Goal: Task Accomplishment & Management: Manage account settings

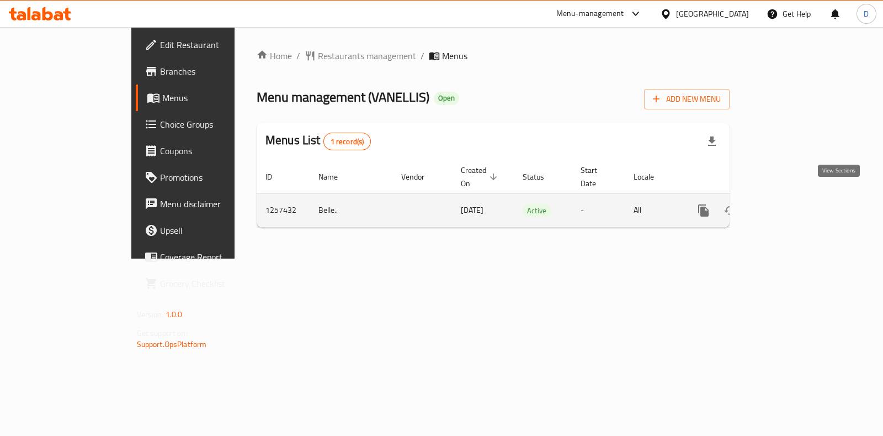
click at [788, 205] on icon "enhanced table" at bounding box center [783, 210] width 10 height 10
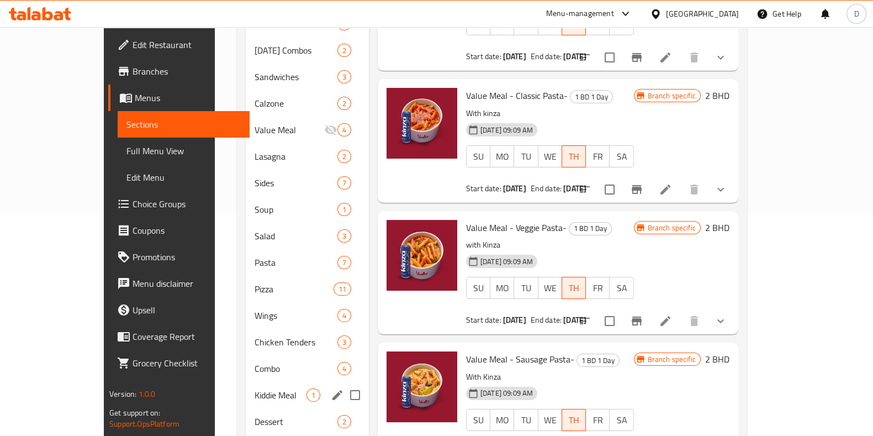
scroll to position [267, 0]
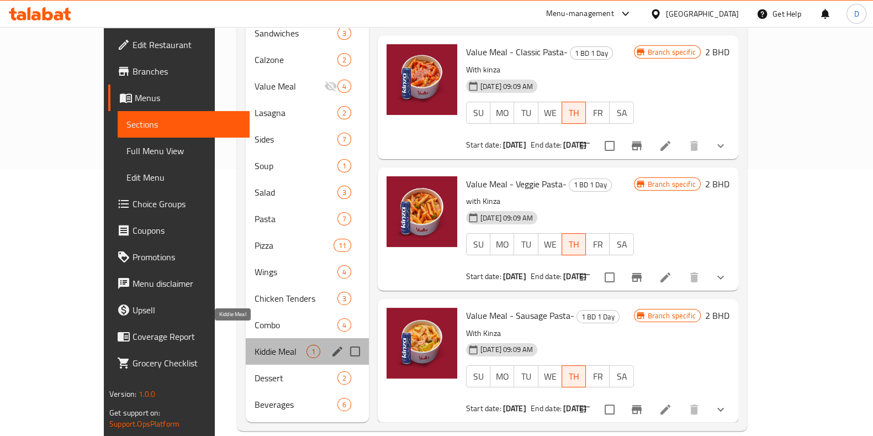
click at [254, 344] on span "Kiddie Meal" at bounding box center [280, 350] width 52 height 13
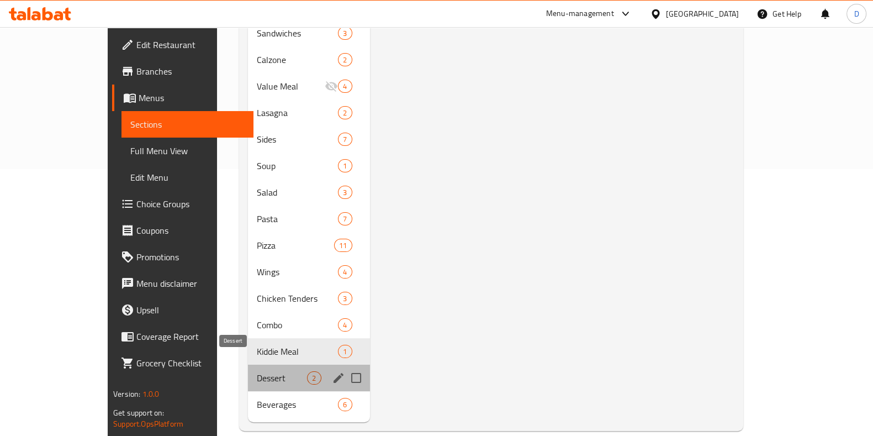
drag, startPoint x: 218, startPoint y: 366, endPoint x: 215, endPoint y: 391, distance: 25.1
click at [257, 371] on span "Dessert" at bounding box center [282, 377] width 50 height 13
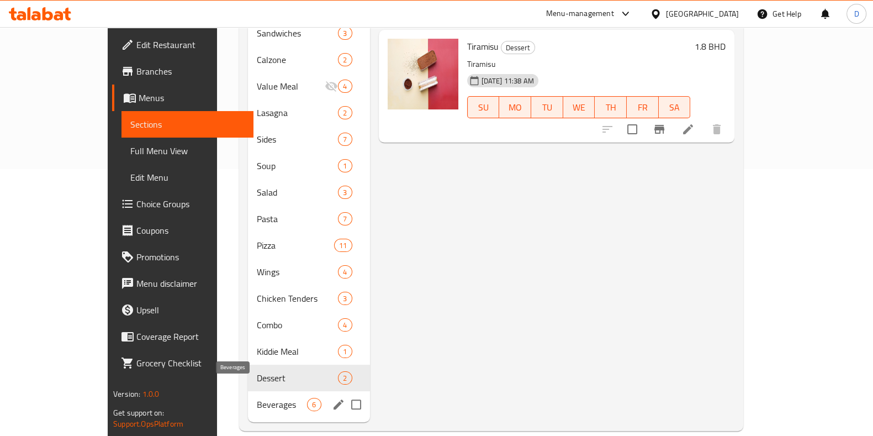
click at [257, 397] on span "Beverages" at bounding box center [282, 403] width 50 height 13
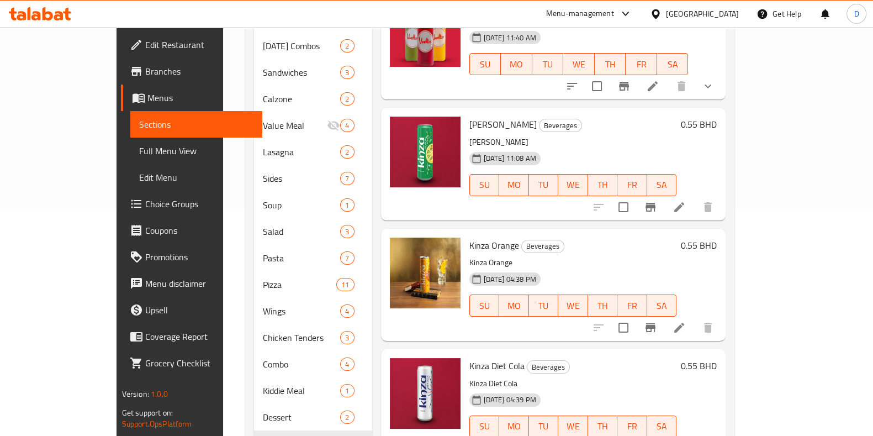
scroll to position [267, 0]
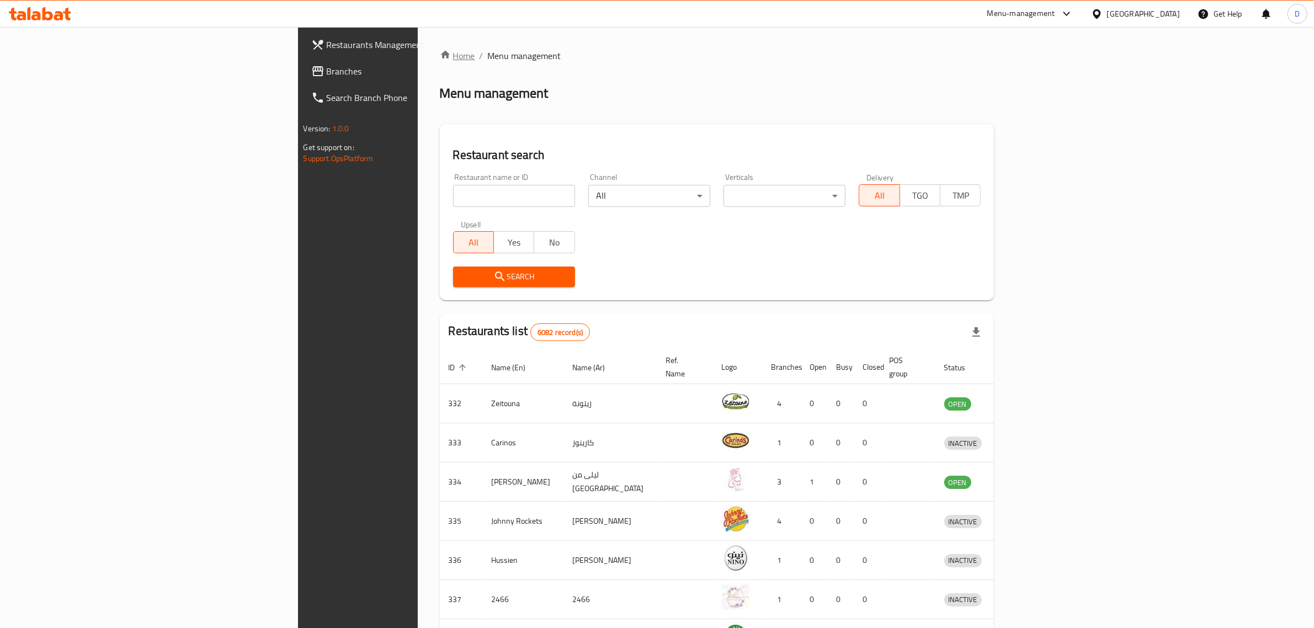
click at [440, 51] on link "Home" at bounding box center [457, 55] width 35 height 13
